Goal: Check status: Check status

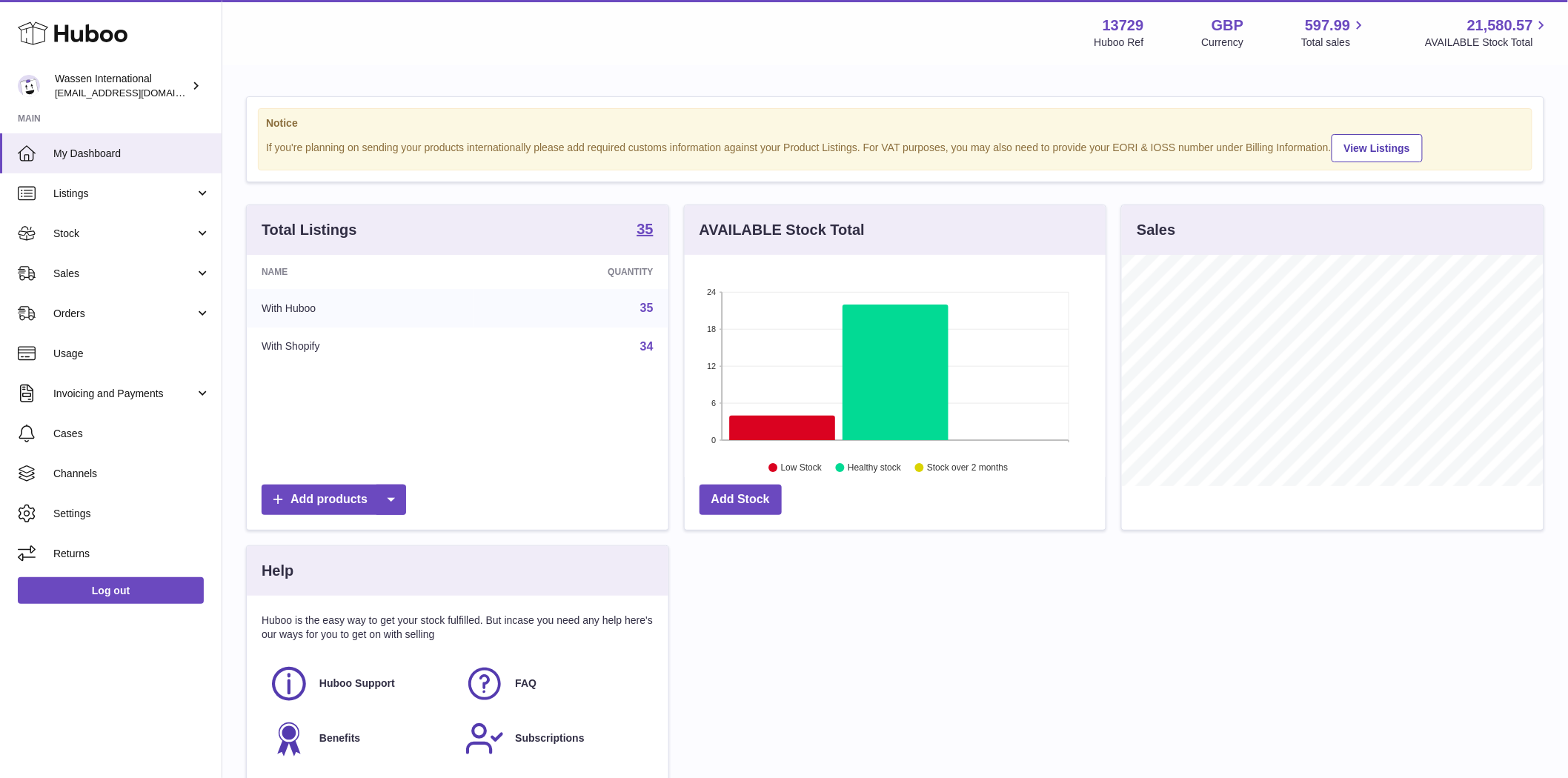
scroll to position [741043, 740716]
click at [98, 277] on span "Sales" at bounding box center [124, 273] width 142 height 14
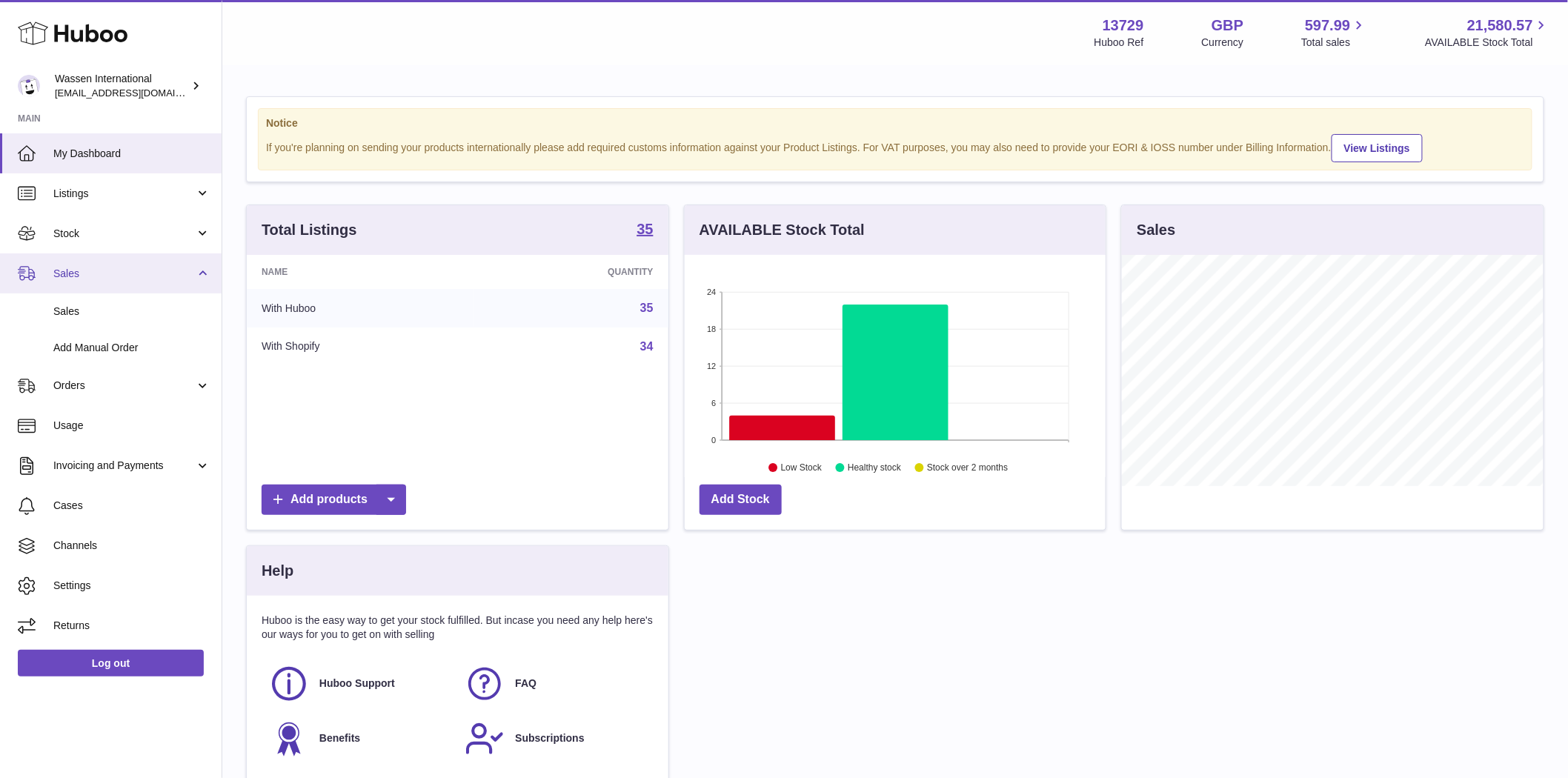
click at [83, 263] on link "Sales" at bounding box center [111, 273] width 221 height 40
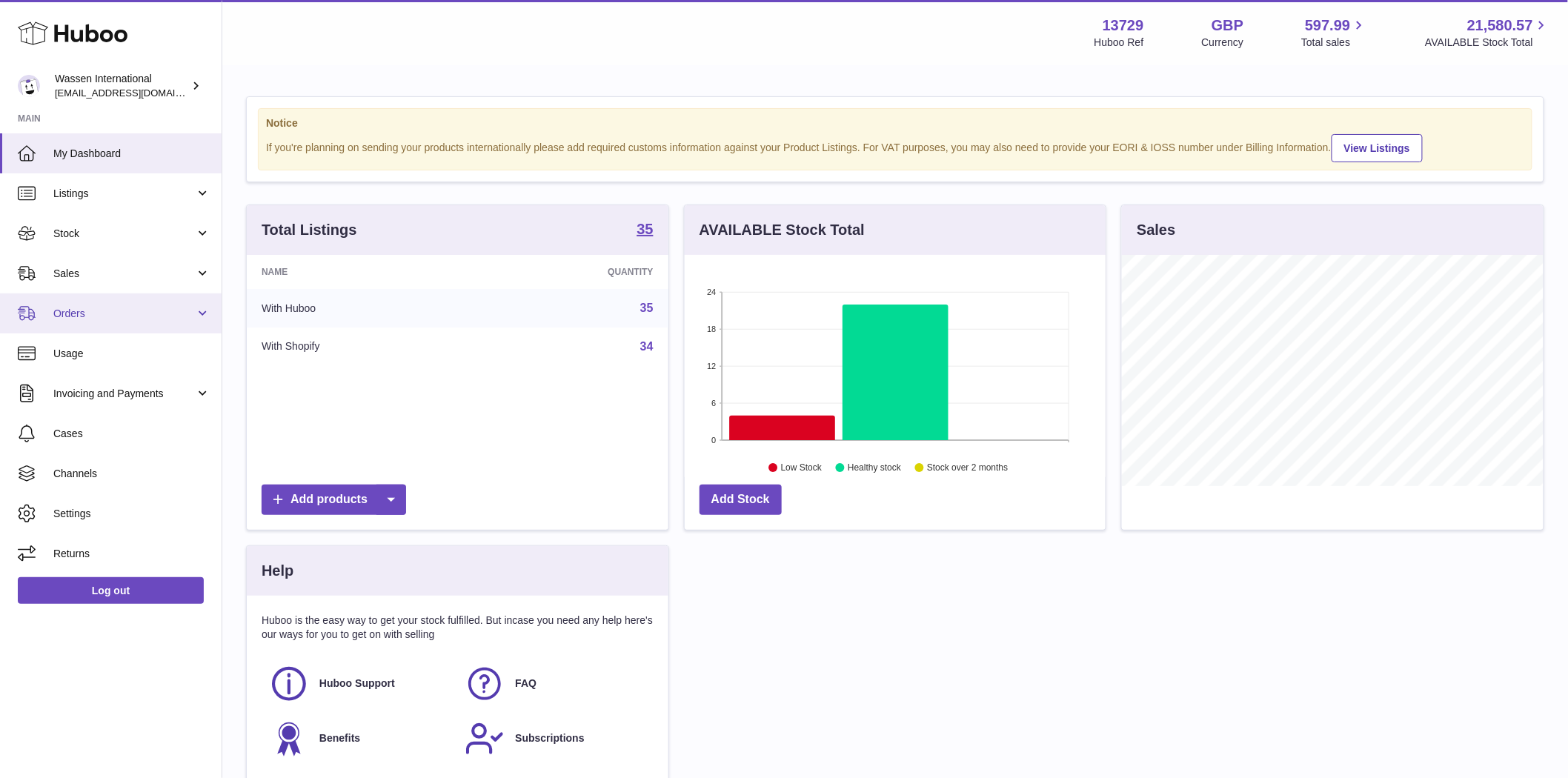
click at [116, 317] on span "Orders" at bounding box center [124, 314] width 142 height 14
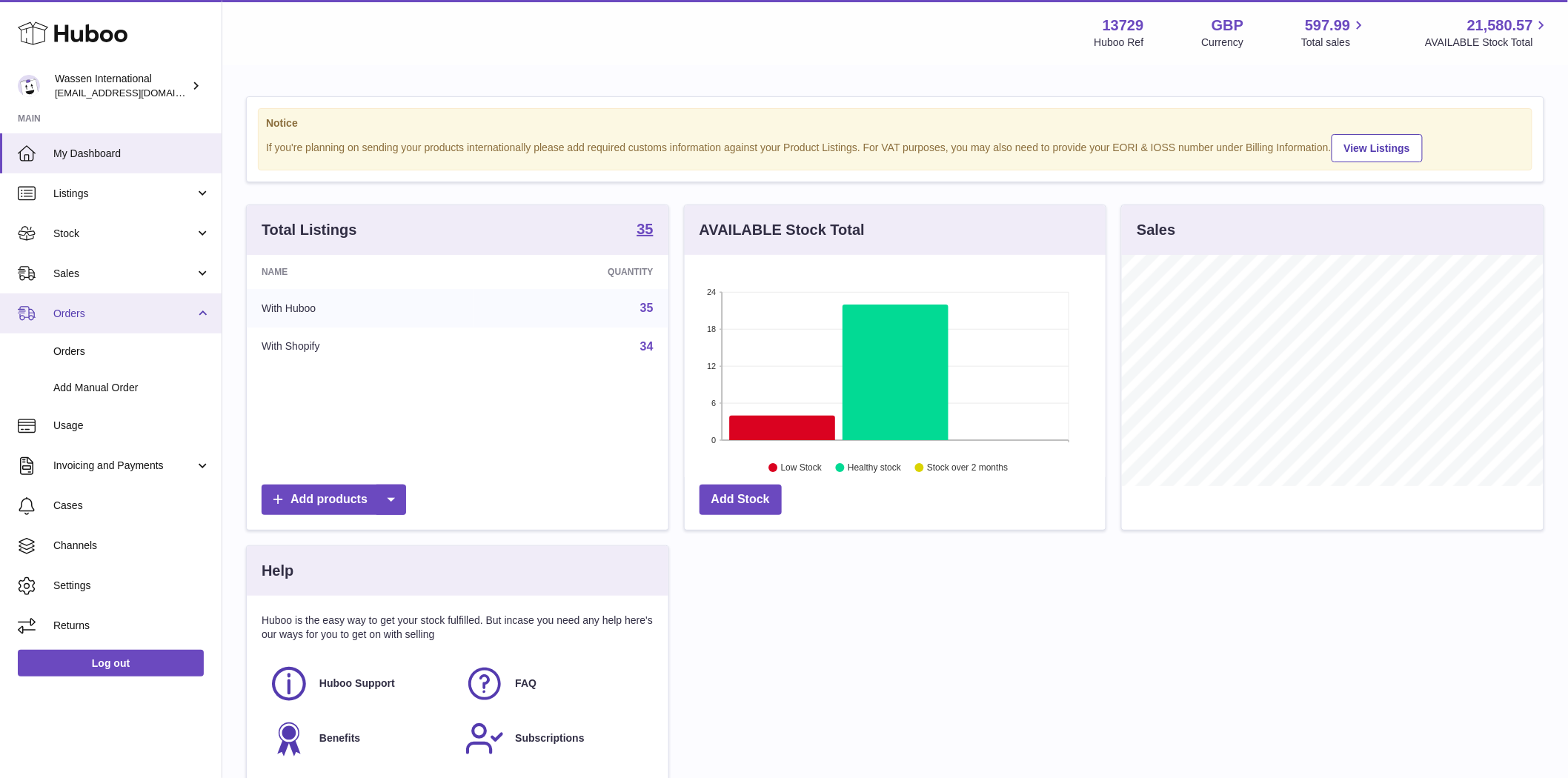
click at [133, 317] on span "Orders" at bounding box center [124, 314] width 142 height 14
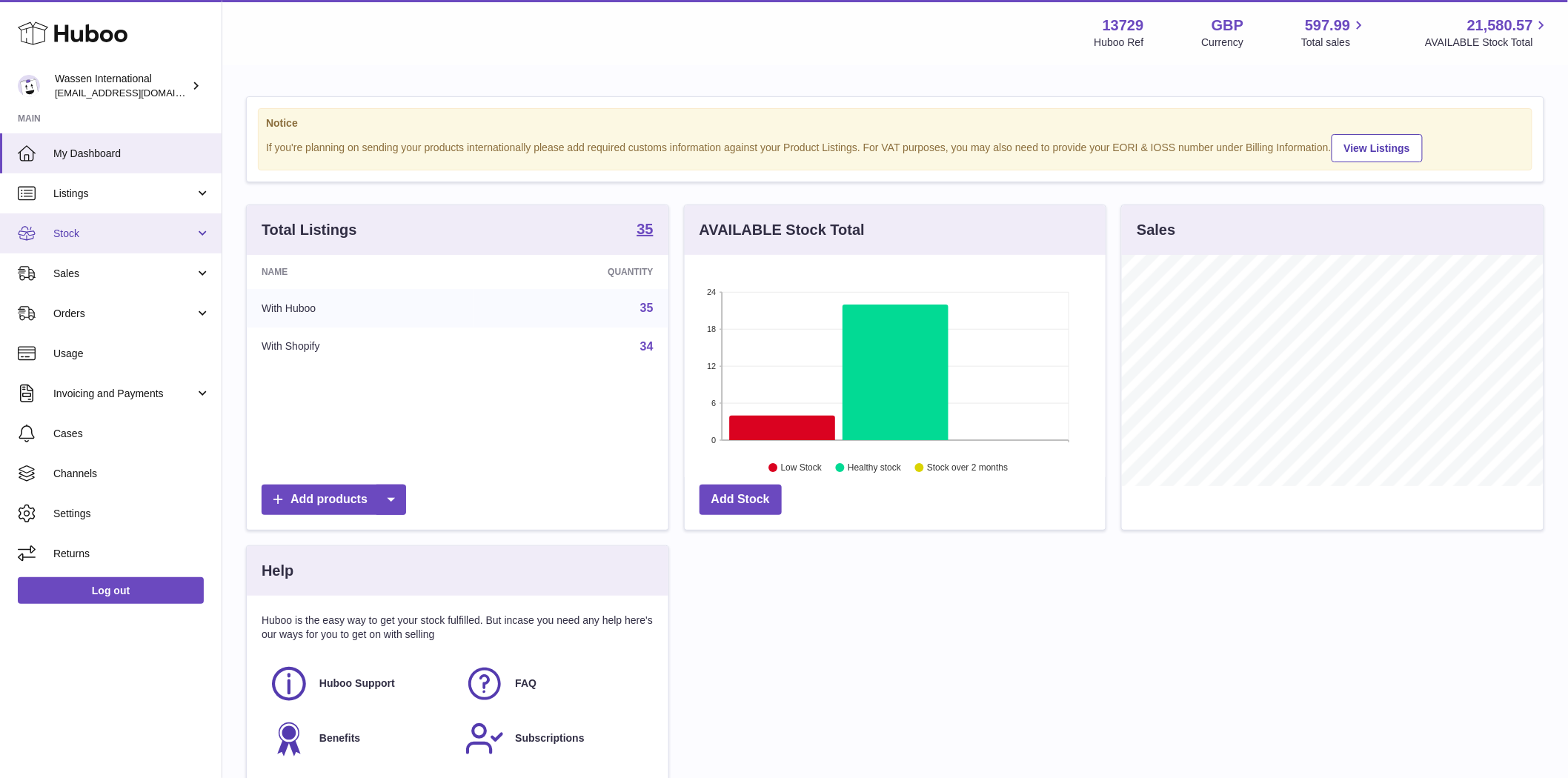
click at [133, 235] on span "Stock" at bounding box center [124, 233] width 142 height 14
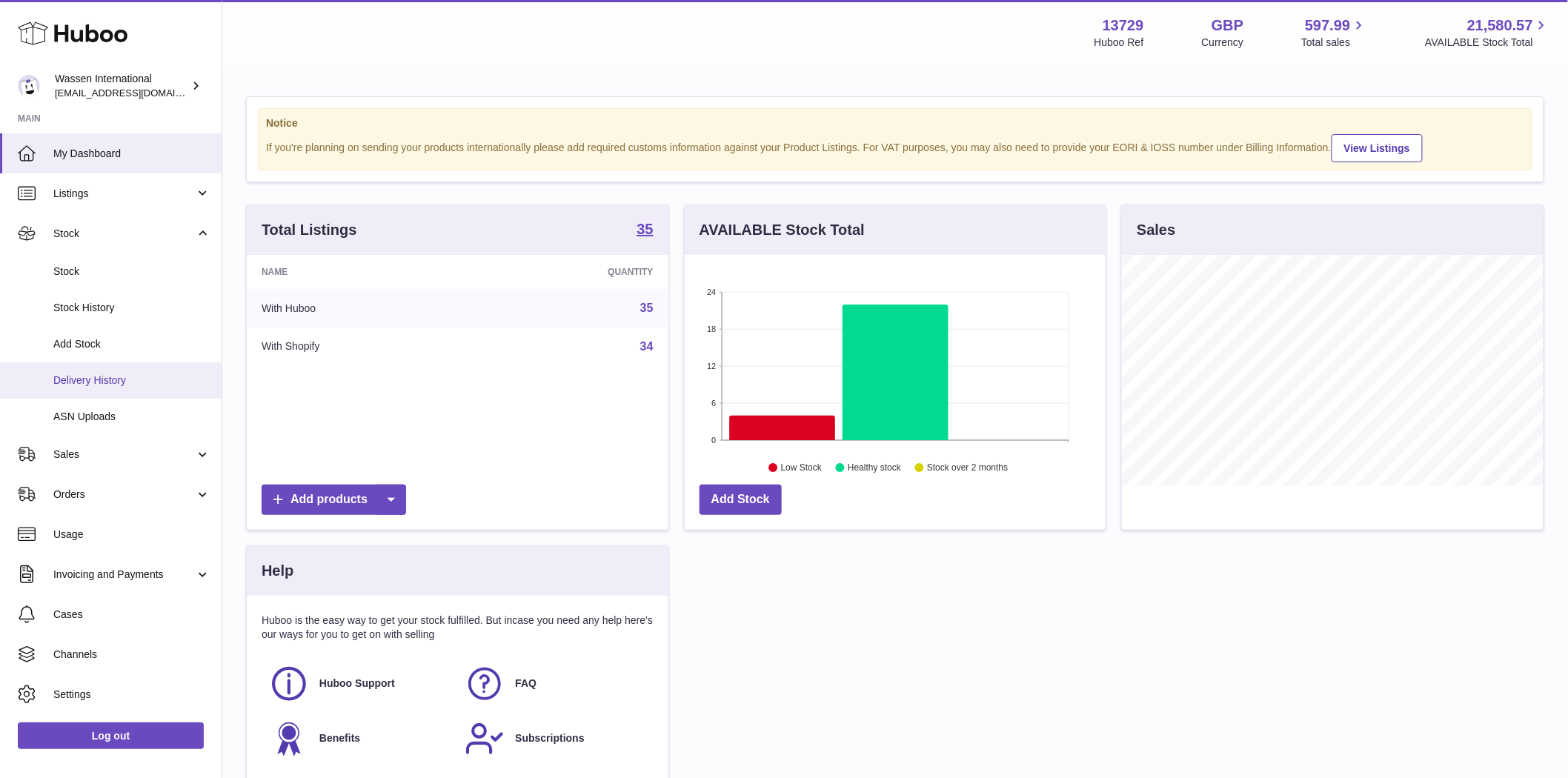
click at [98, 386] on span "Delivery History" at bounding box center [131, 380] width 157 height 14
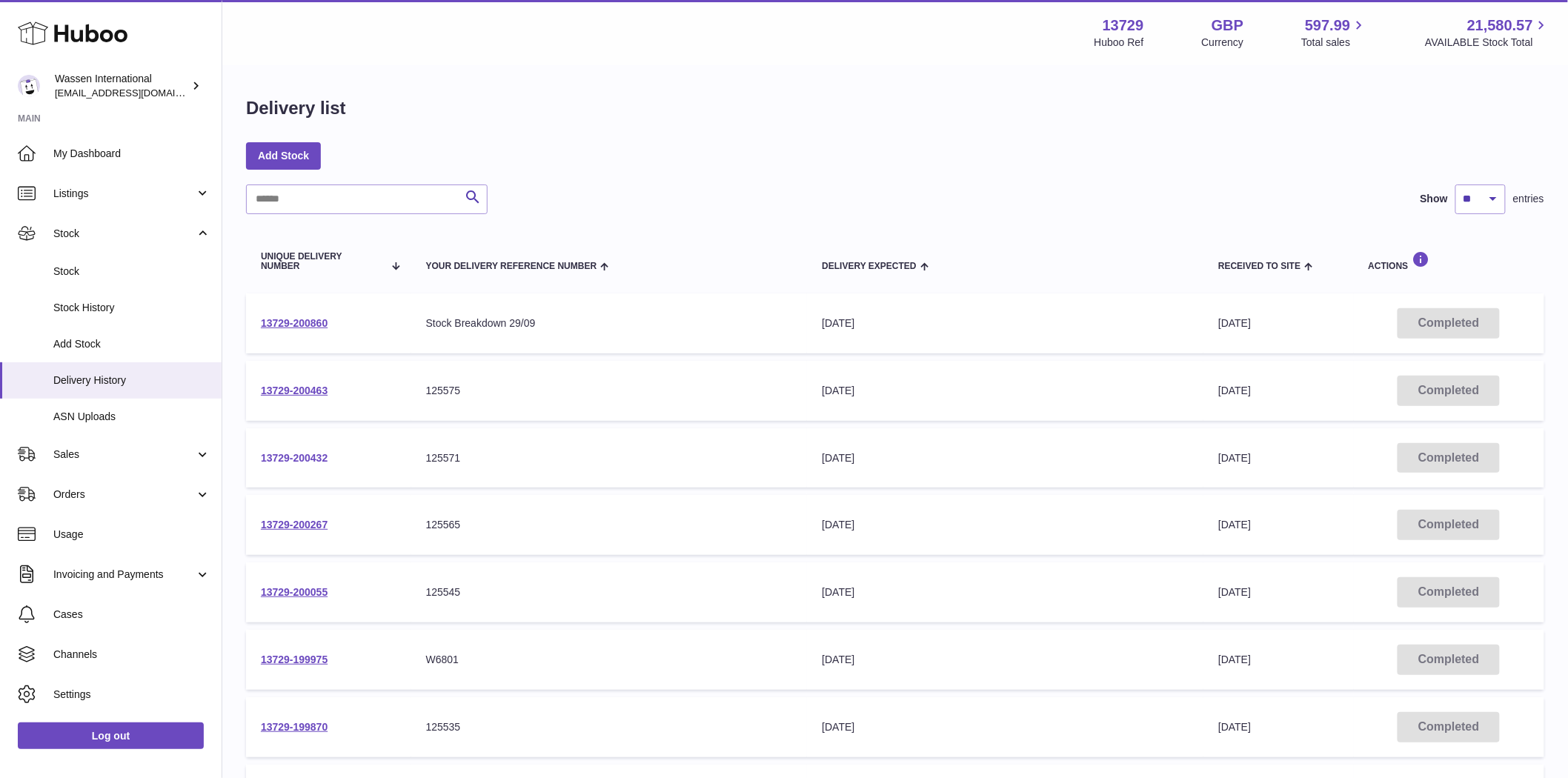
click at [301, 461] on link "13729-200432" at bounding box center [294, 458] width 67 height 12
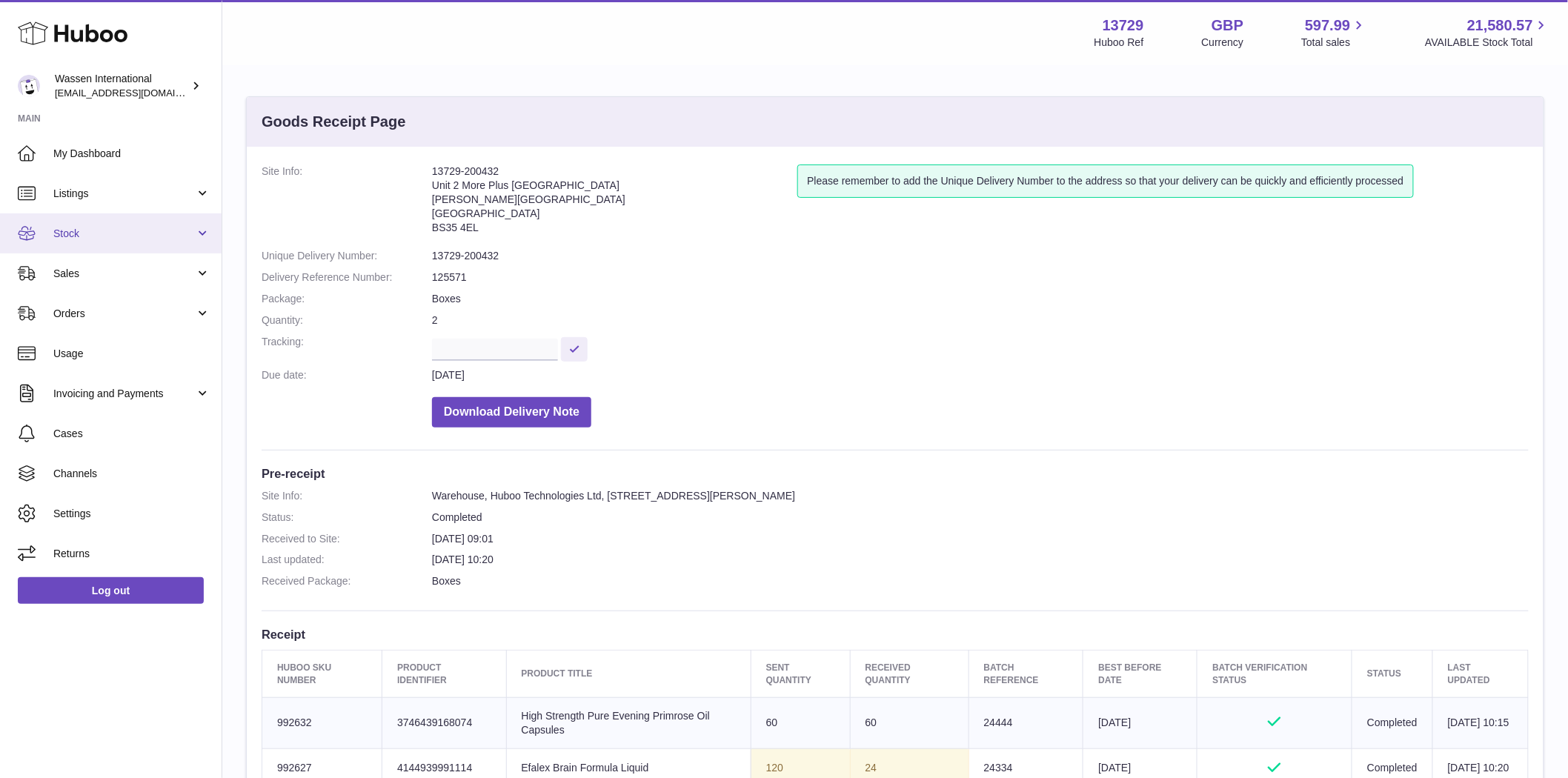
click at [82, 238] on span "Stock" at bounding box center [124, 233] width 142 height 14
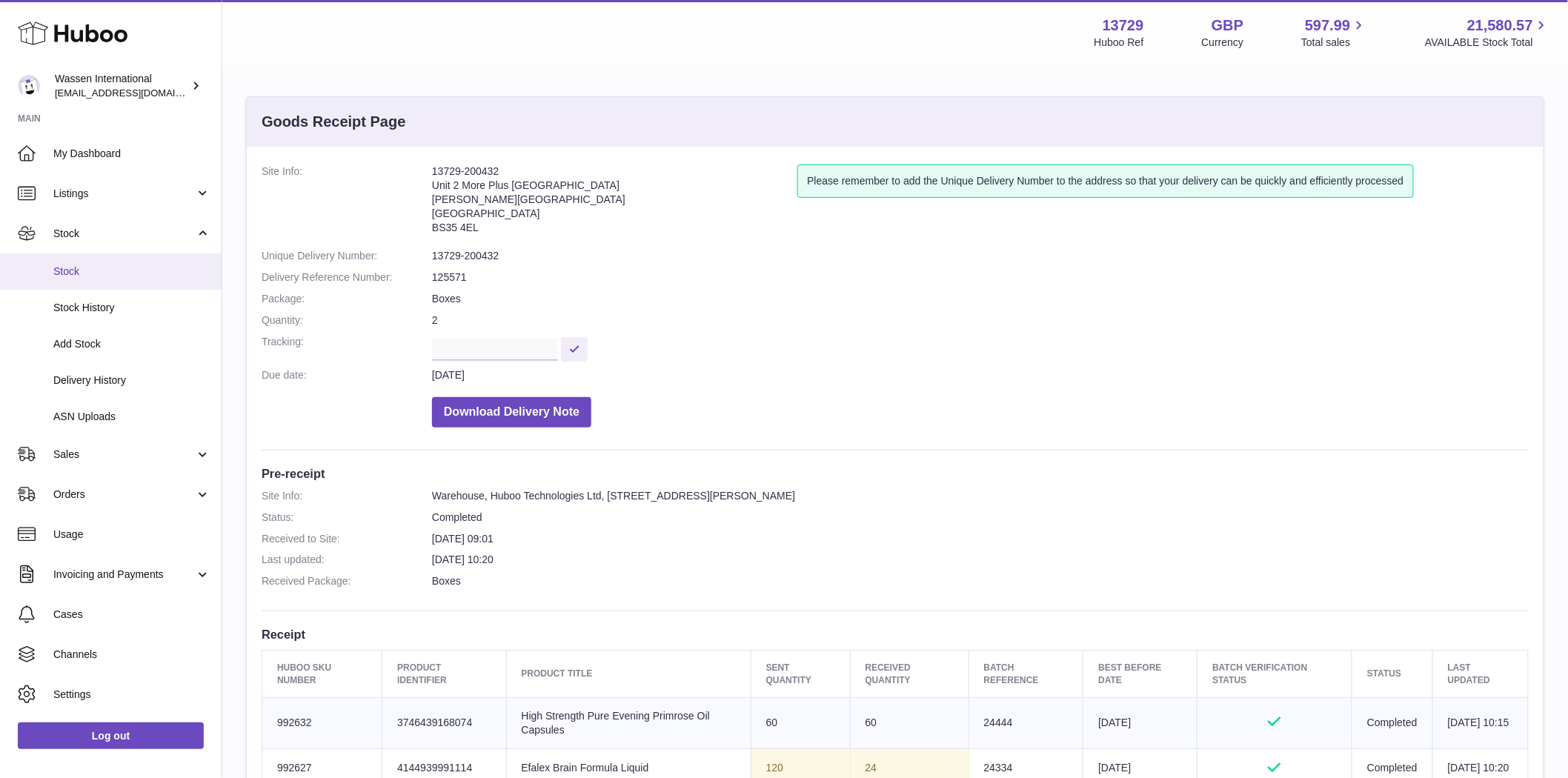
click at [81, 270] on span "Stock" at bounding box center [131, 271] width 157 height 14
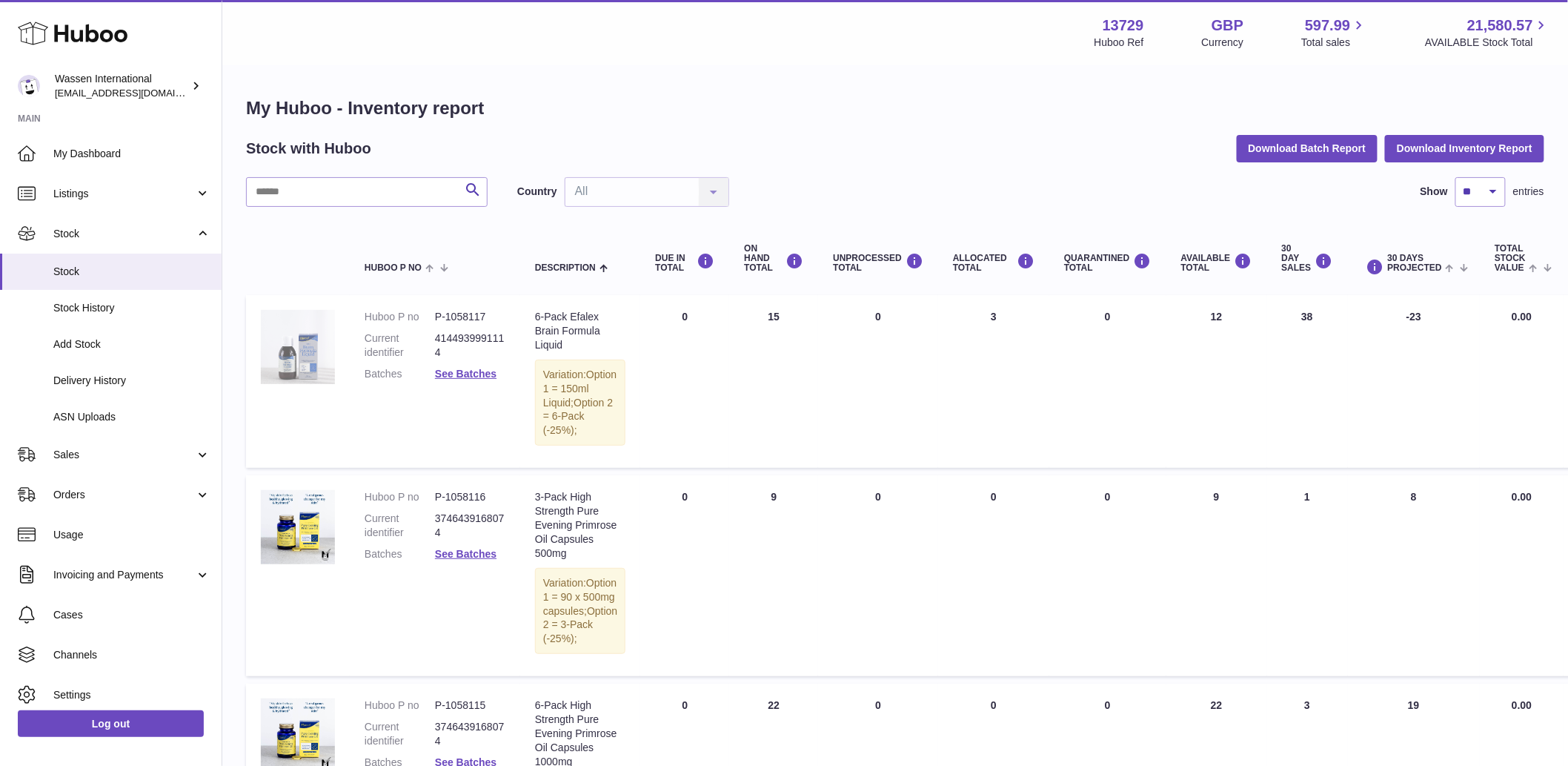
click at [321, 360] on img at bounding box center [298, 347] width 74 height 74
click at [302, 565] on img at bounding box center [298, 527] width 74 height 74
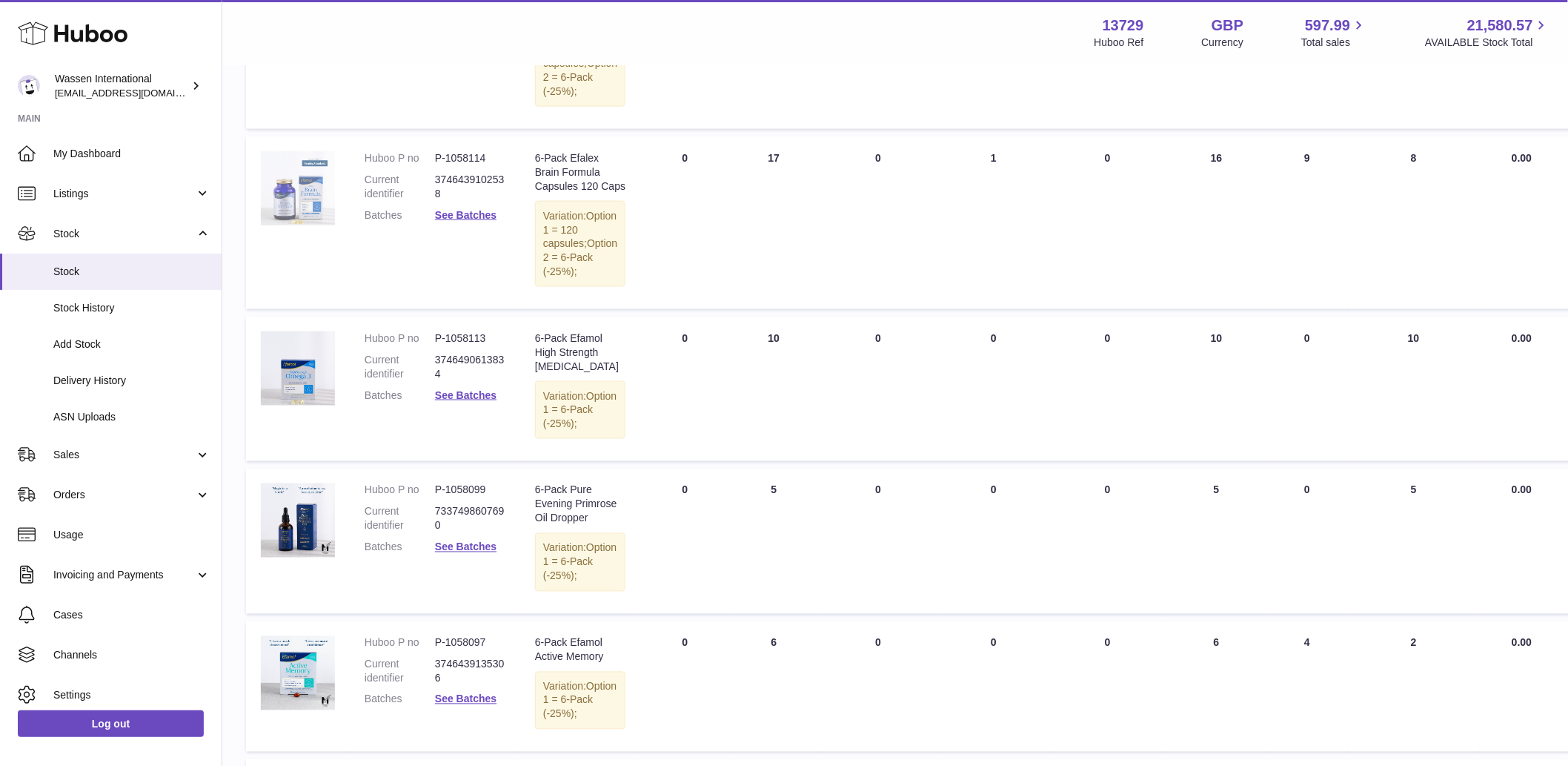
scroll to position [741, 0]
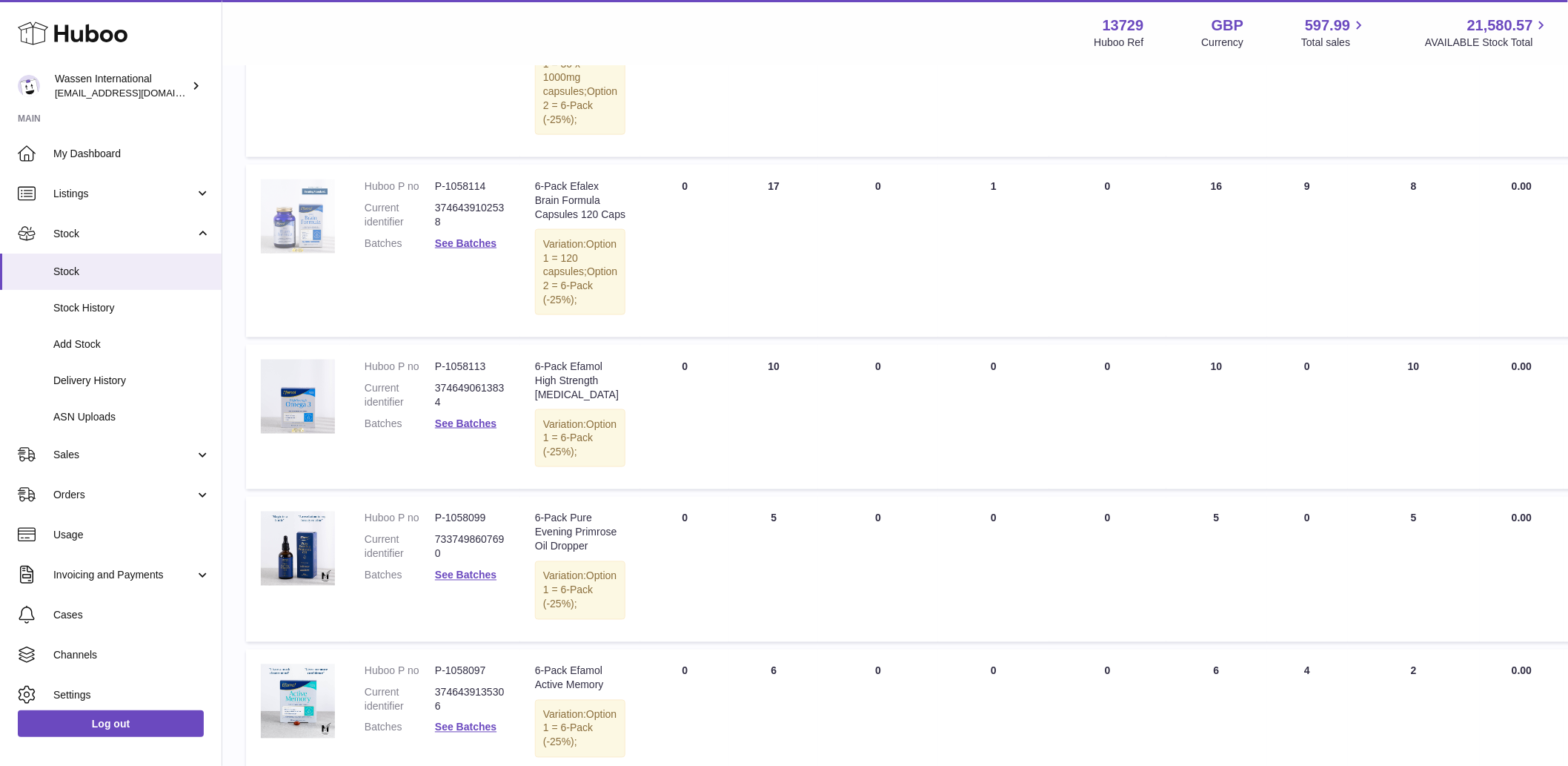
click at [307, 253] on img at bounding box center [298, 217] width 74 height 74
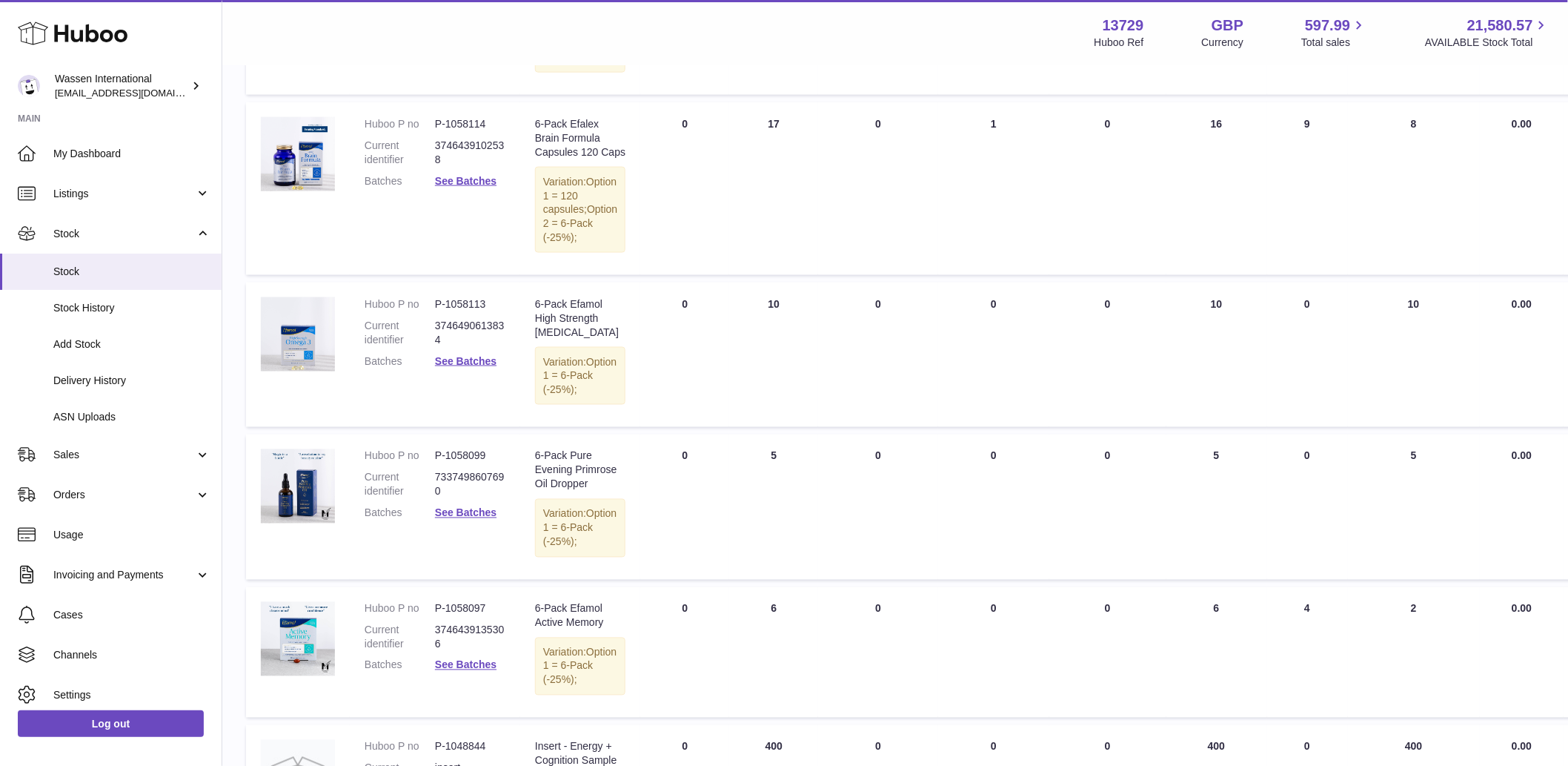
scroll to position [906, 0]
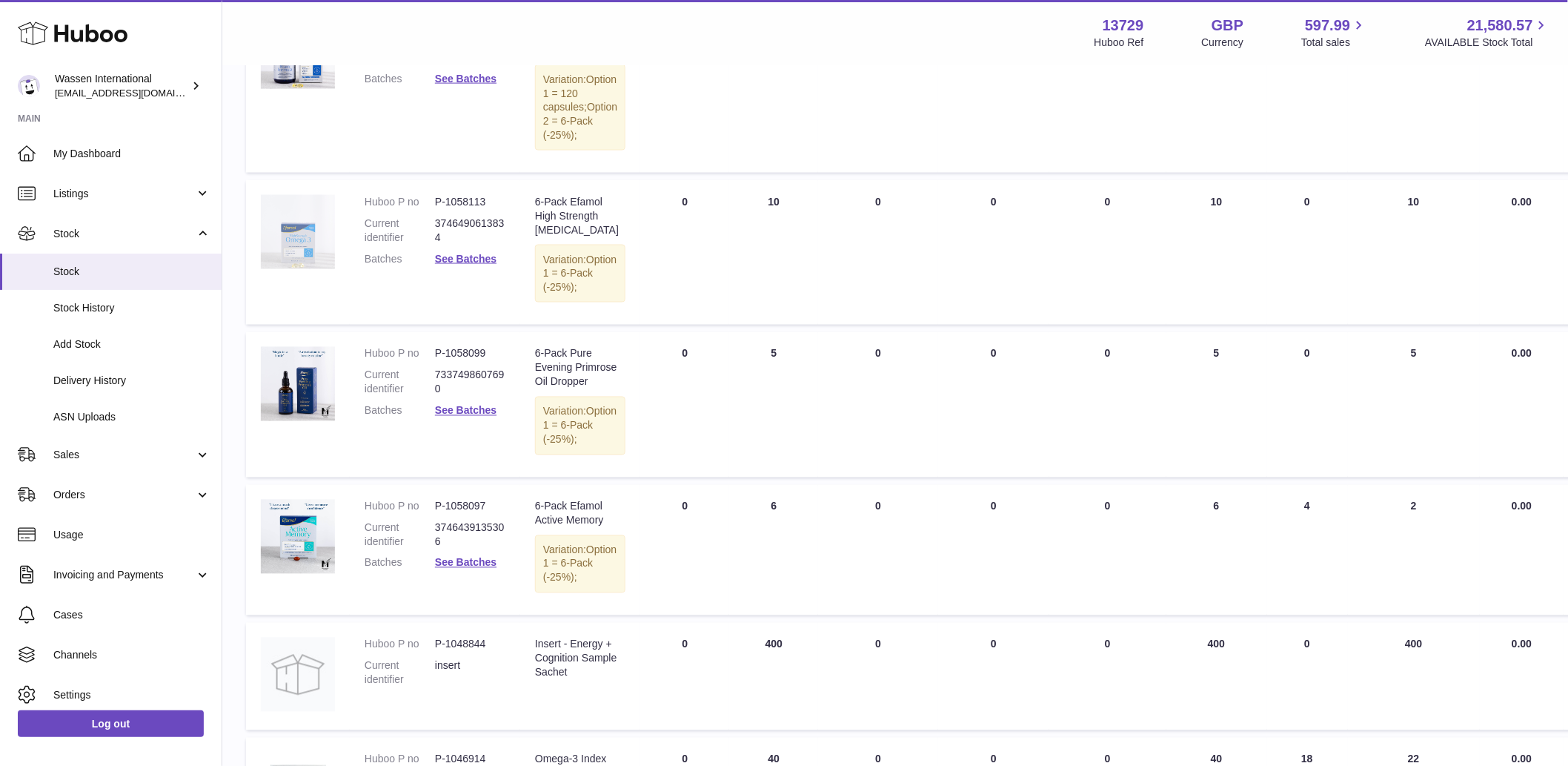
click at [322, 270] on img at bounding box center [298, 232] width 74 height 74
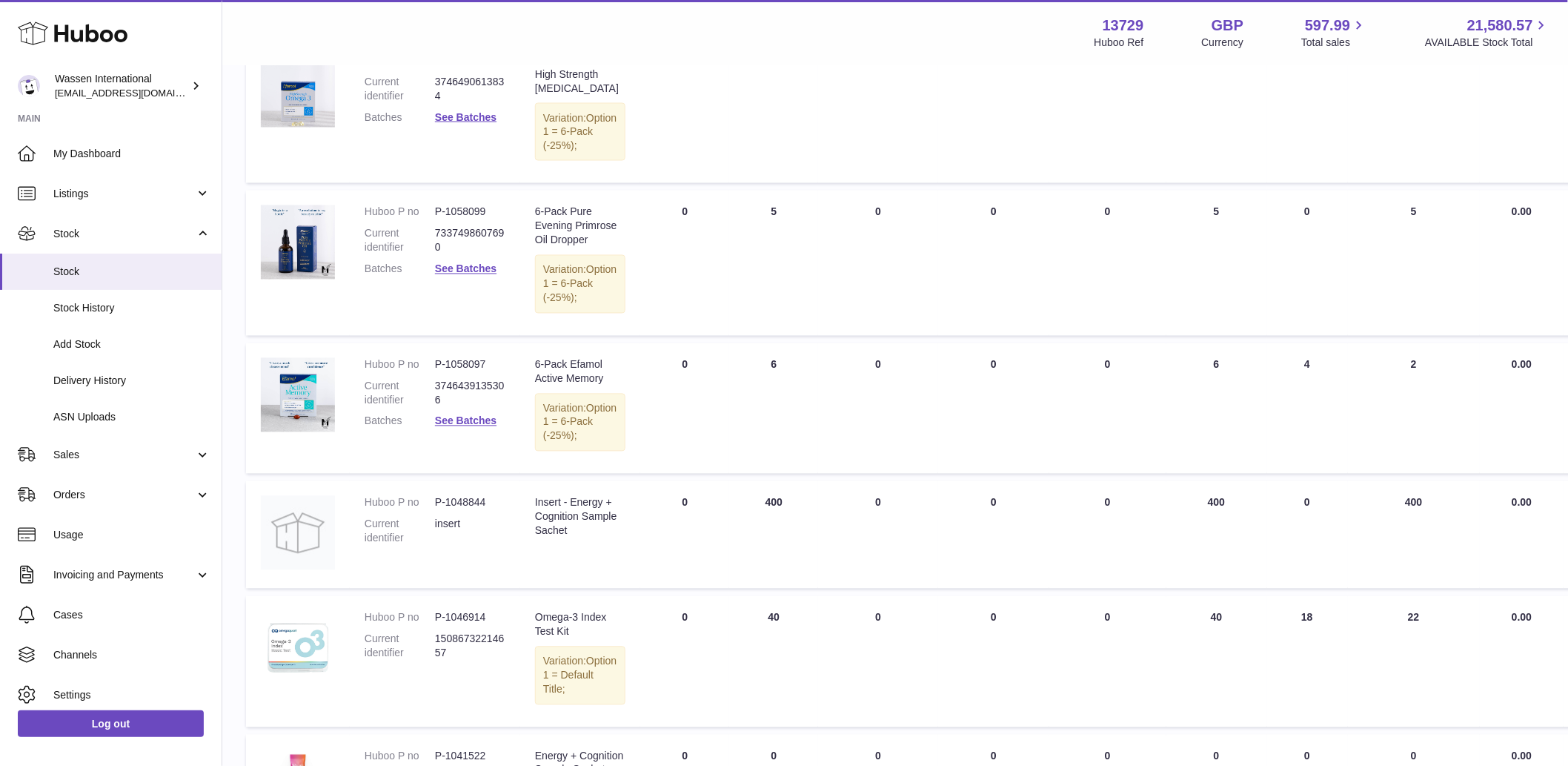
scroll to position [1071, 0]
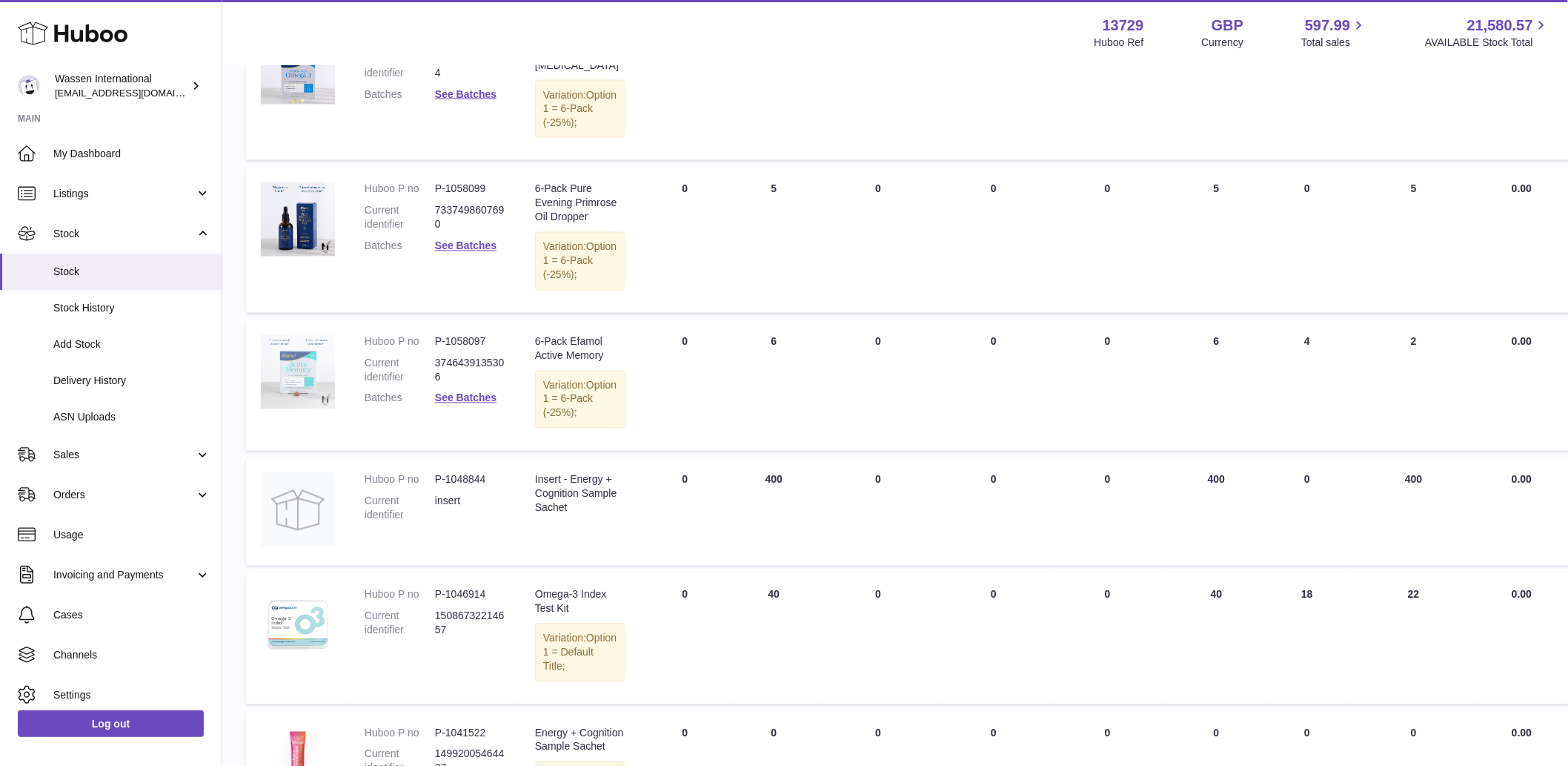
click at [301, 409] on img at bounding box center [298, 372] width 74 height 74
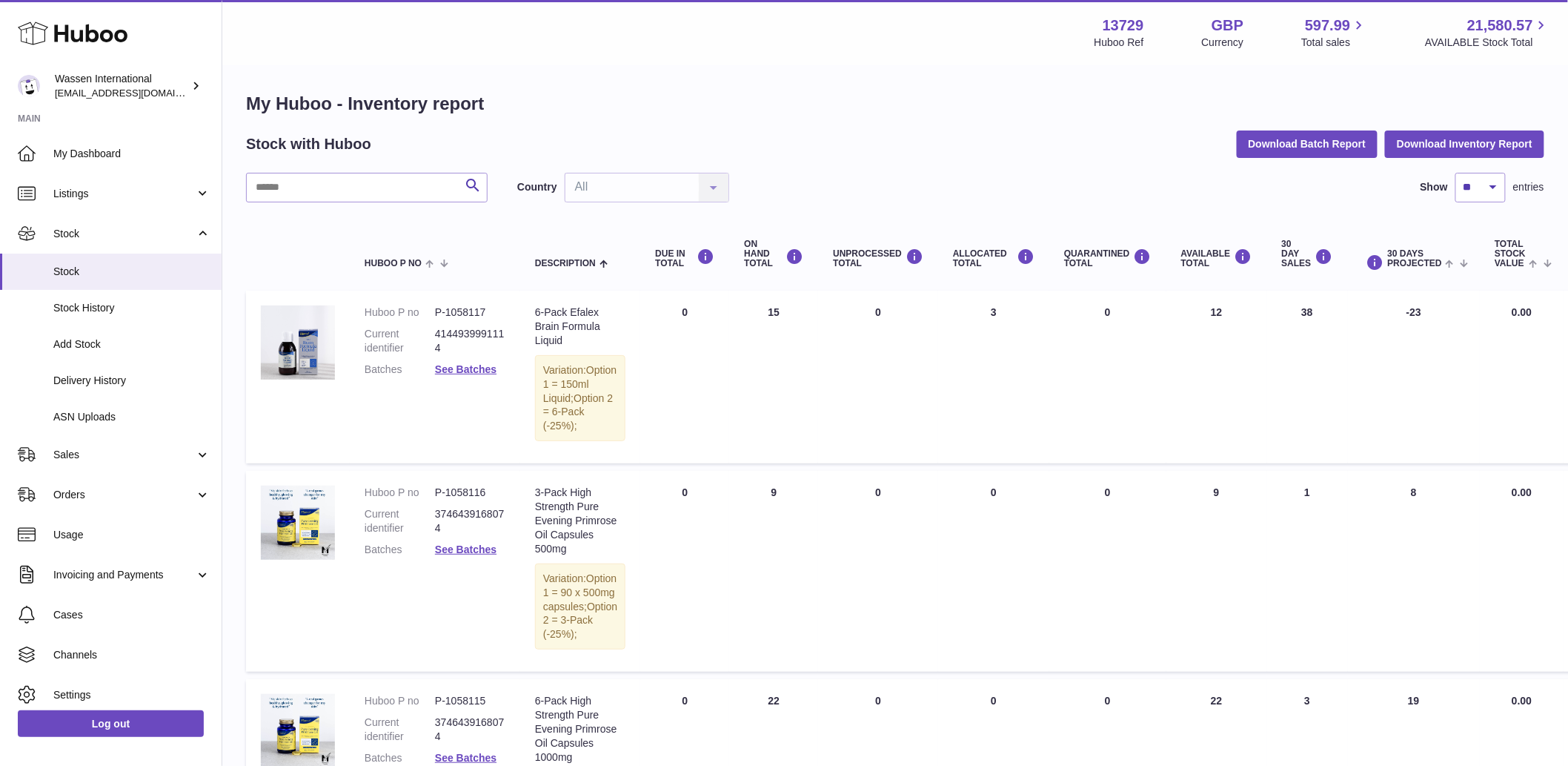
scroll to position [0, 0]
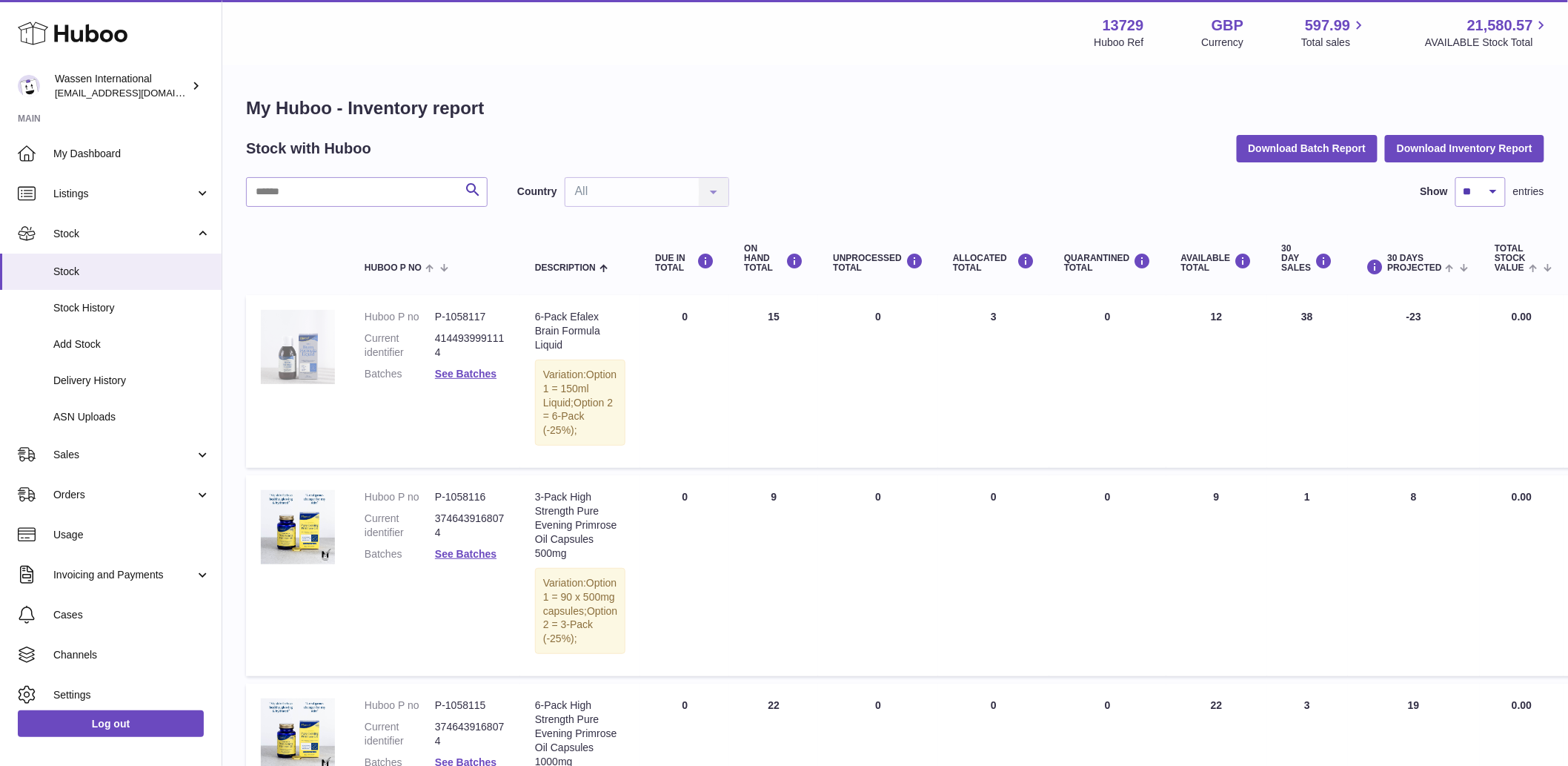
click at [306, 367] on img at bounding box center [298, 347] width 74 height 74
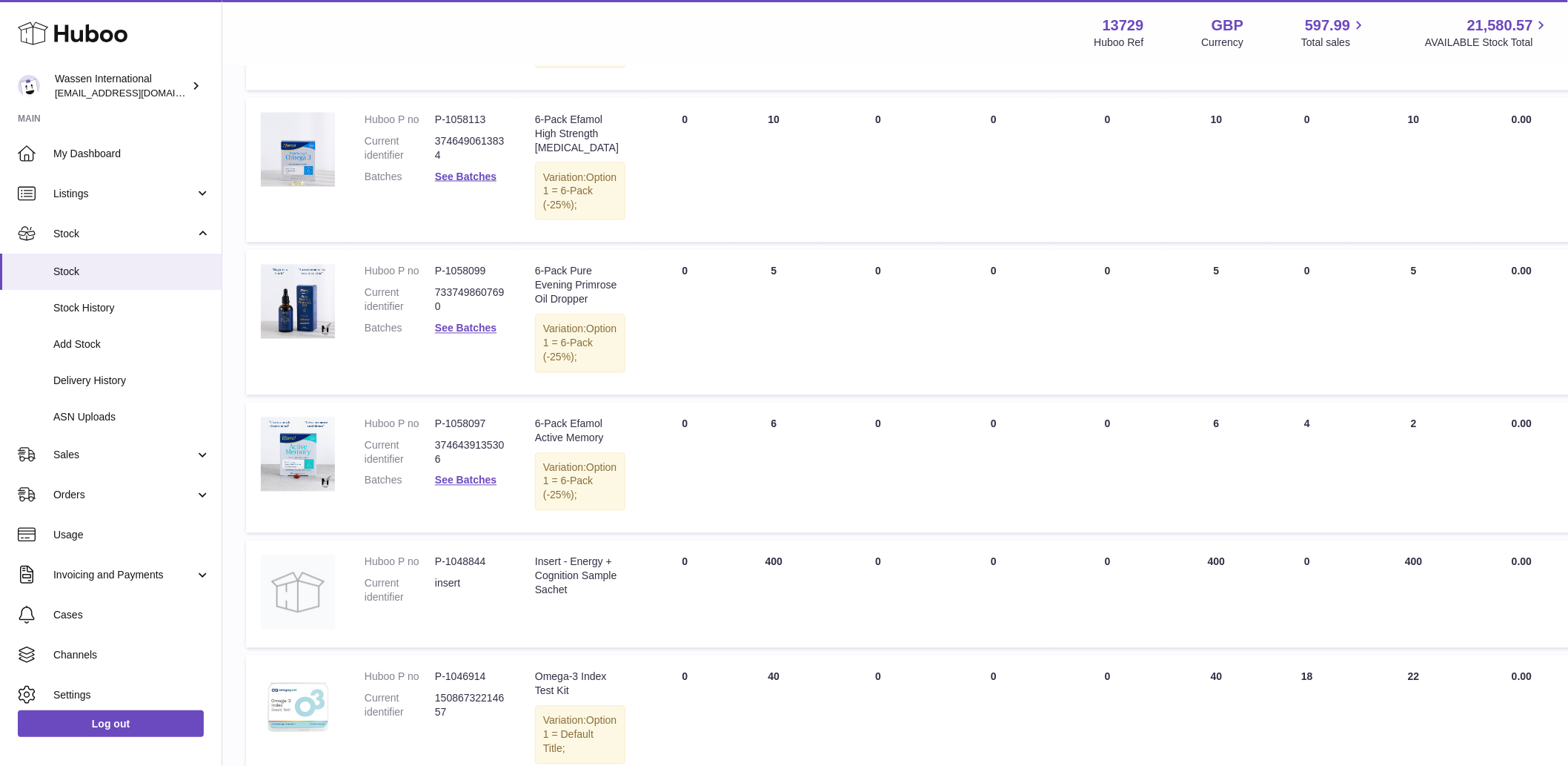
scroll to position [1071, 0]
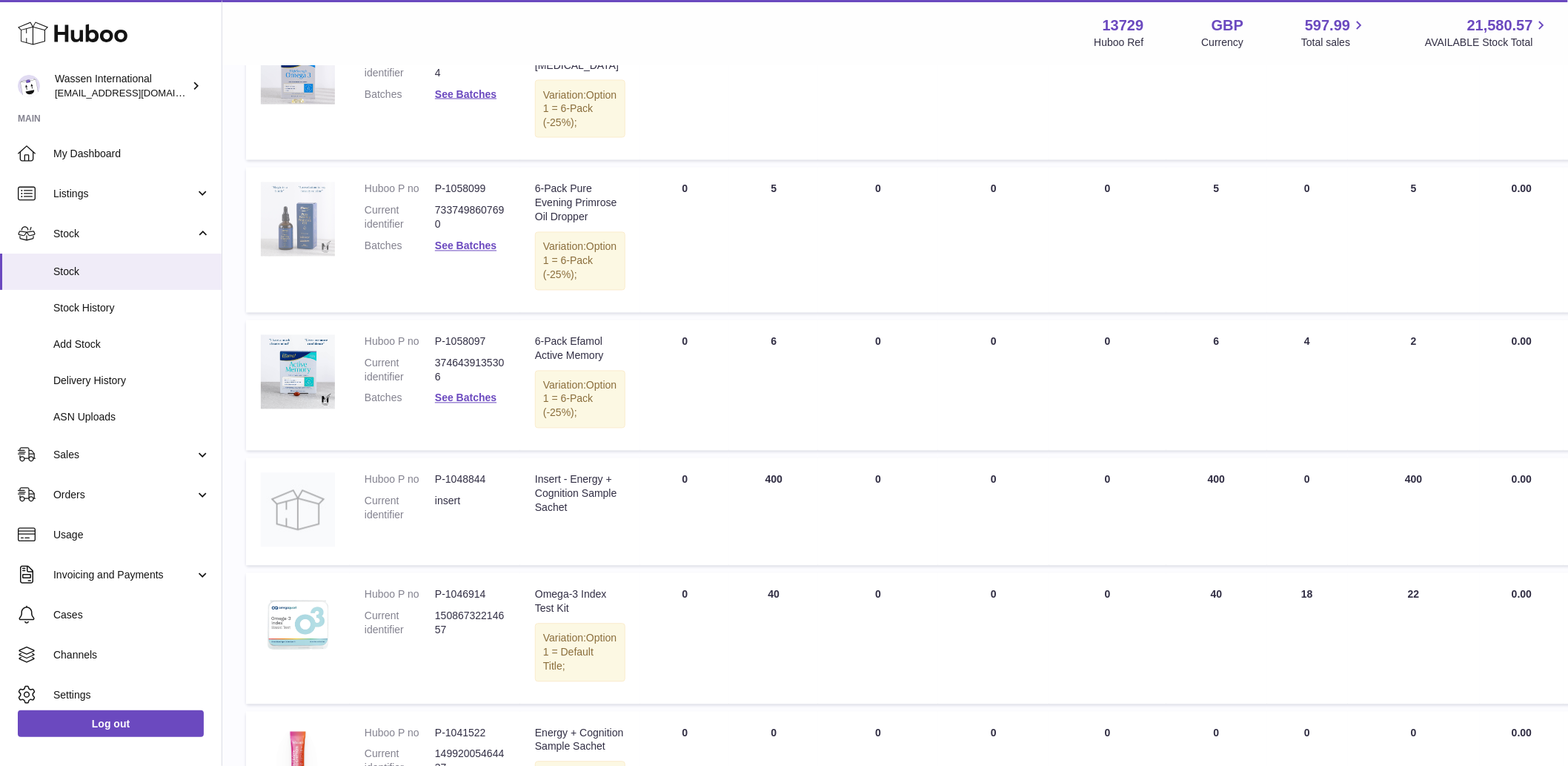
click at [284, 256] on img at bounding box center [298, 219] width 74 height 74
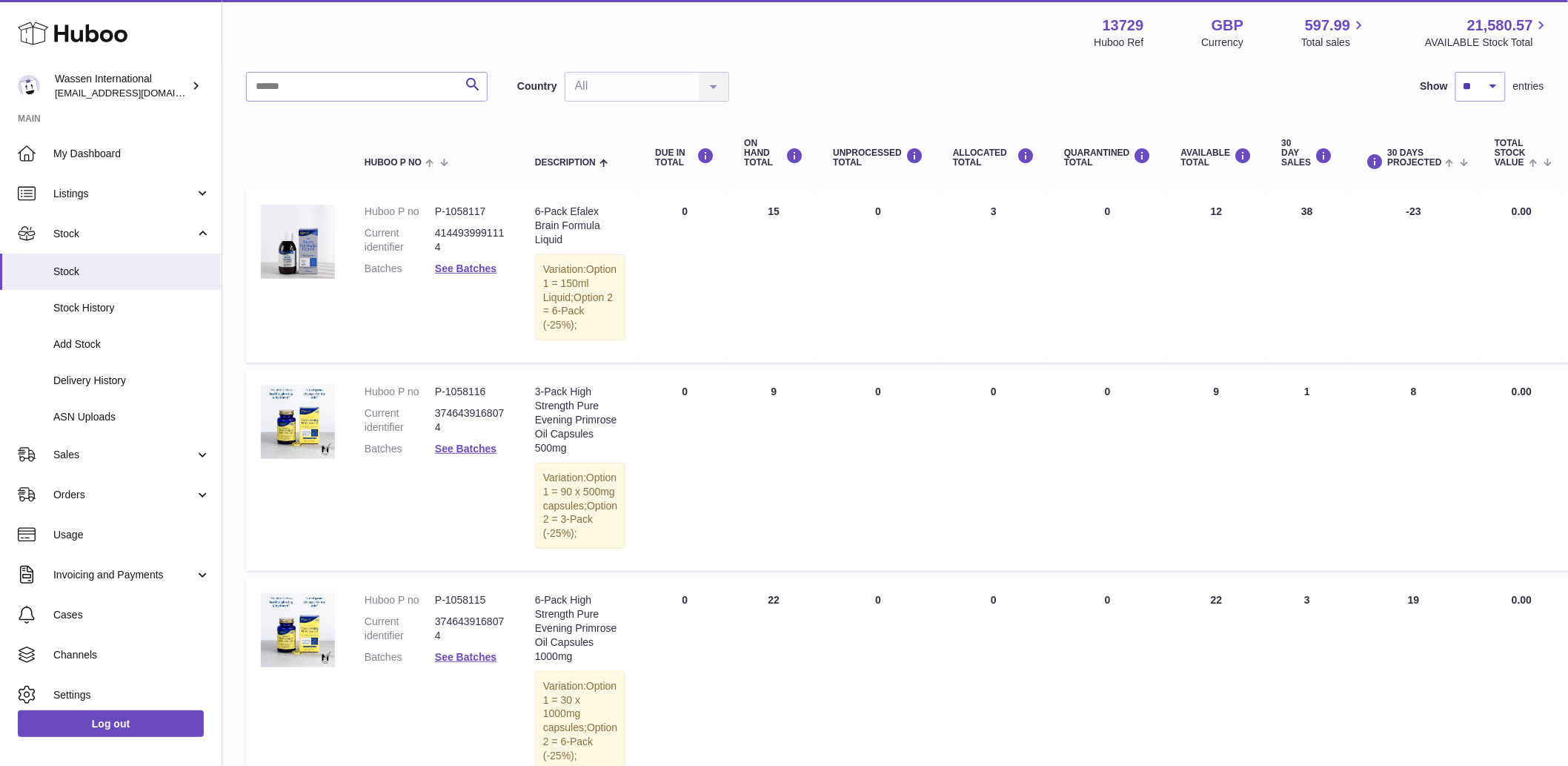
scroll to position [82, 0]
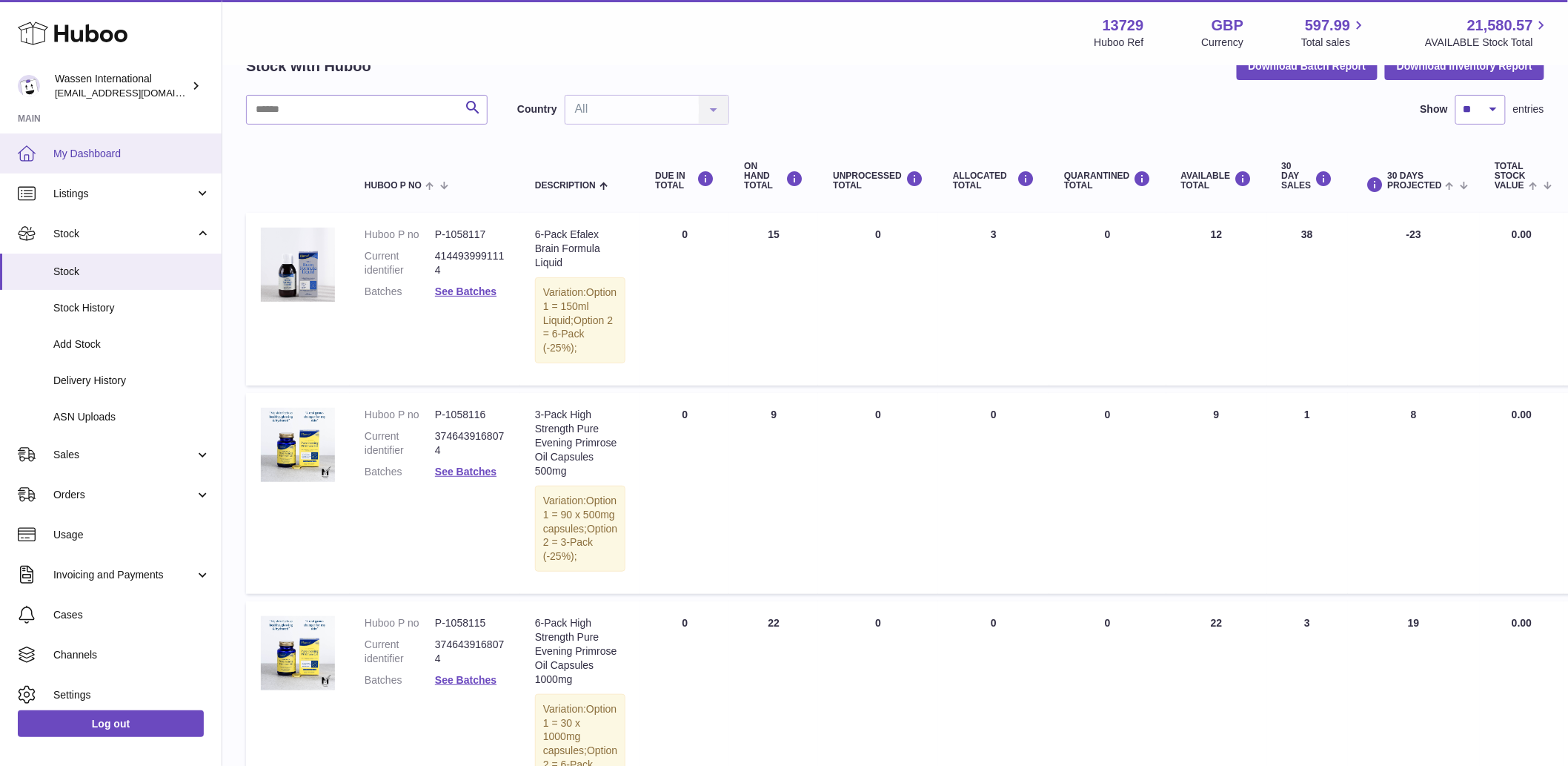
click at [101, 165] on link "My Dashboard" at bounding box center [111, 153] width 221 height 40
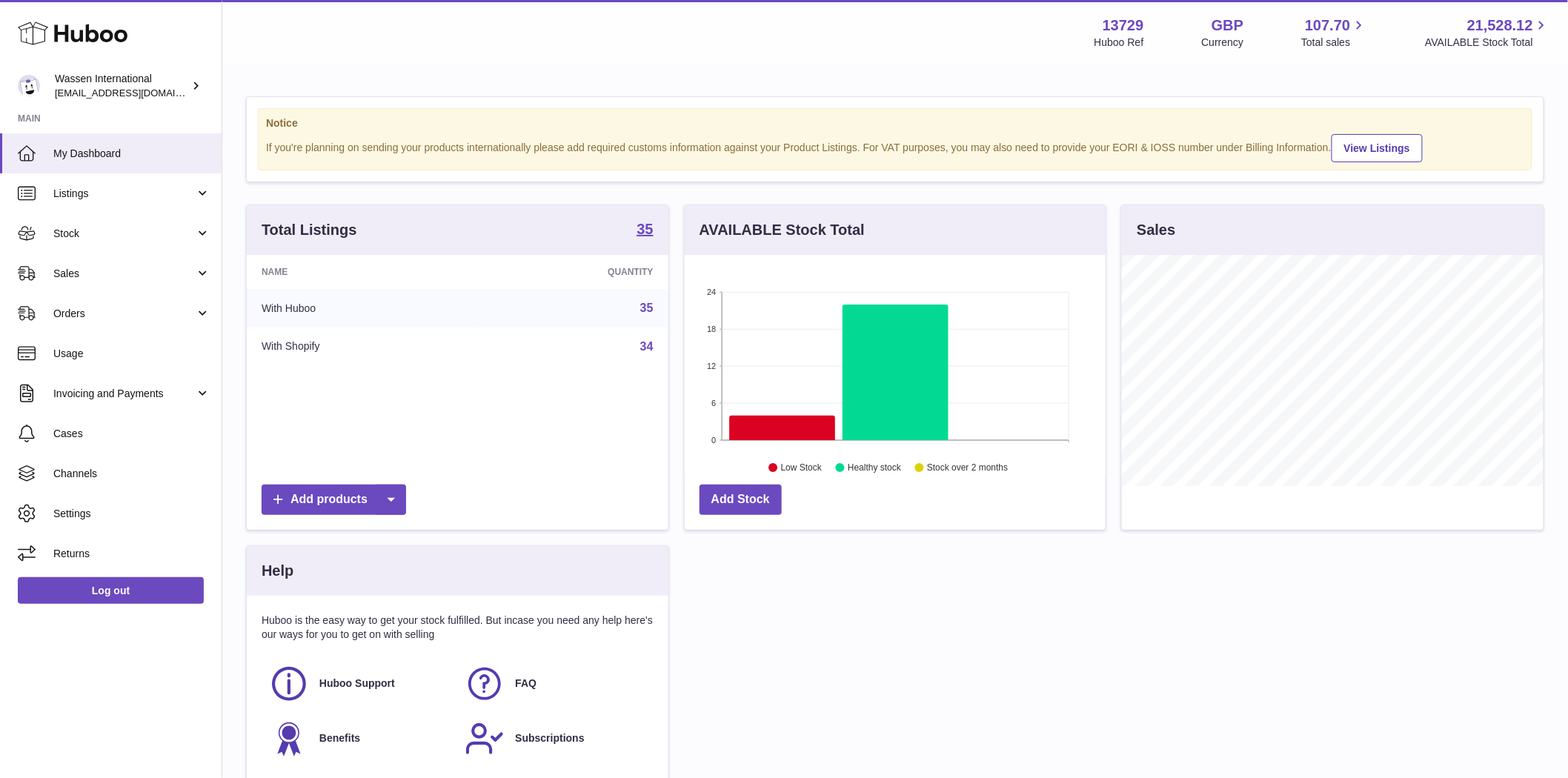
scroll to position [232, 421]
click at [802, 431] on icon at bounding box center [783, 428] width 106 height 25
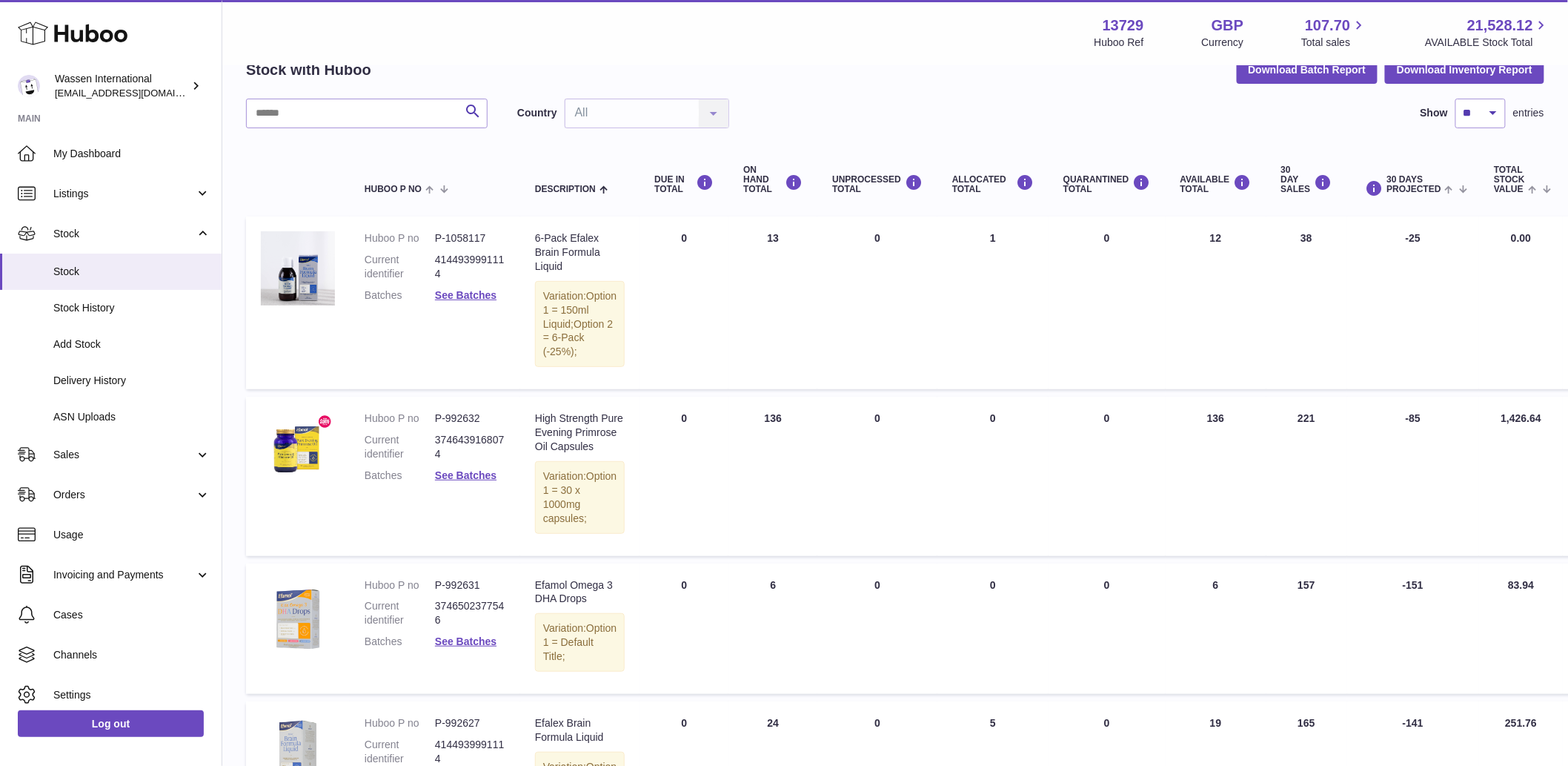
scroll to position [329, 0]
